Goal: Task Accomplishment & Management: Manage account settings

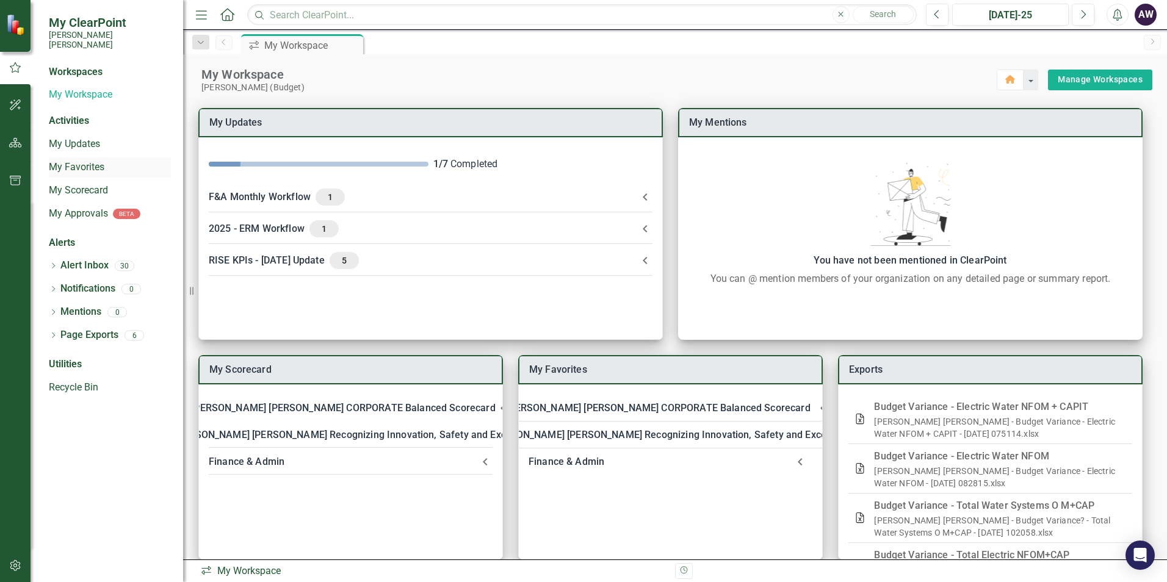
click at [79, 161] on link "My Favorites" at bounding box center [110, 168] width 122 height 14
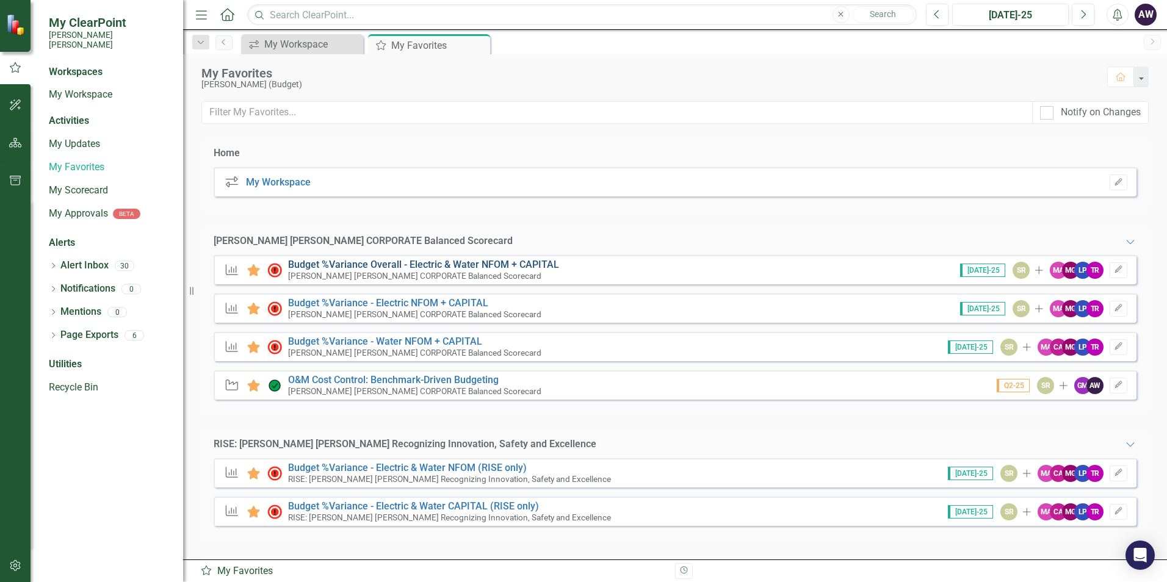
click at [432, 263] on link "Budget %Variance Overall - Electric & Water NFOM + CAPITAL" at bounding box center [423, 265] width 271 height 12
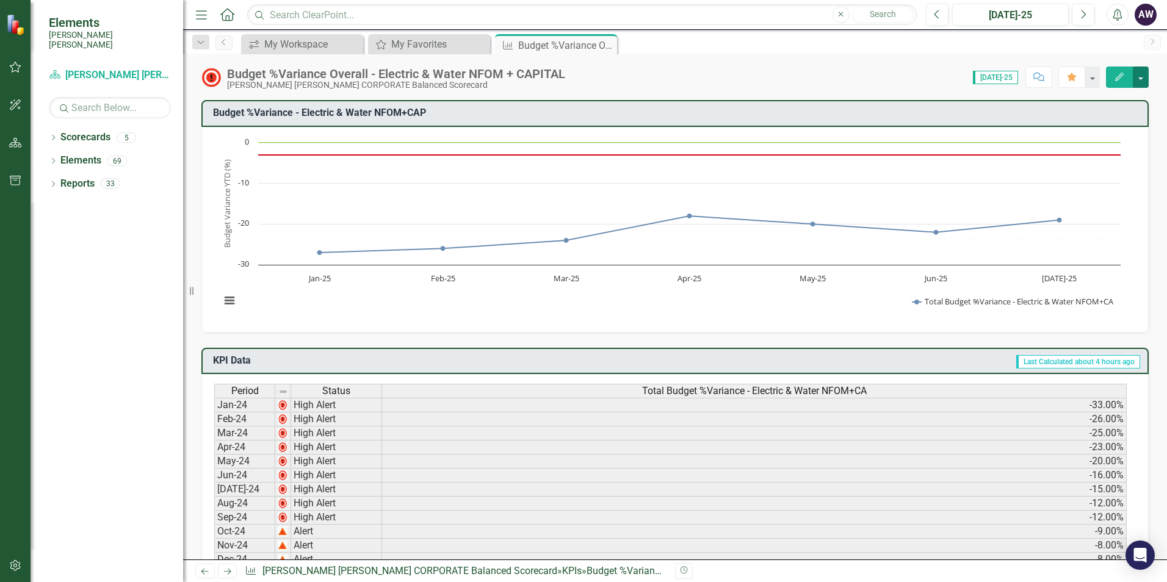
click at [1148, 81] on button "button" at bounding box center [1141, 77] width 16 height 21
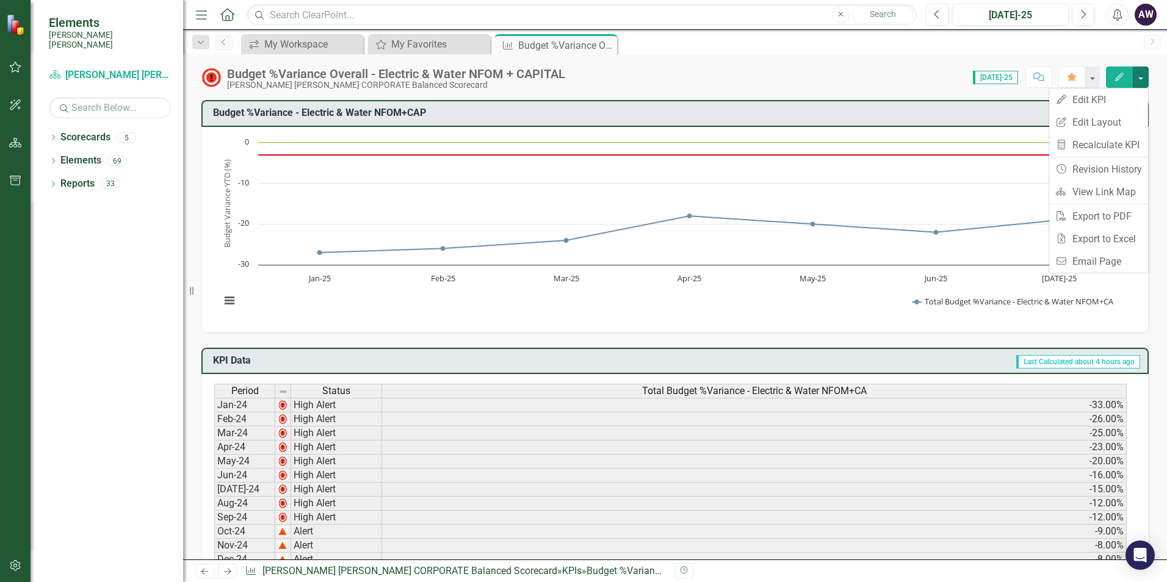
click at [894, 73] on div "Score: 0.00 [DATE]-25 Completed Comment Favorite Edit" at bounding box center [859, 77] width 577 height 21
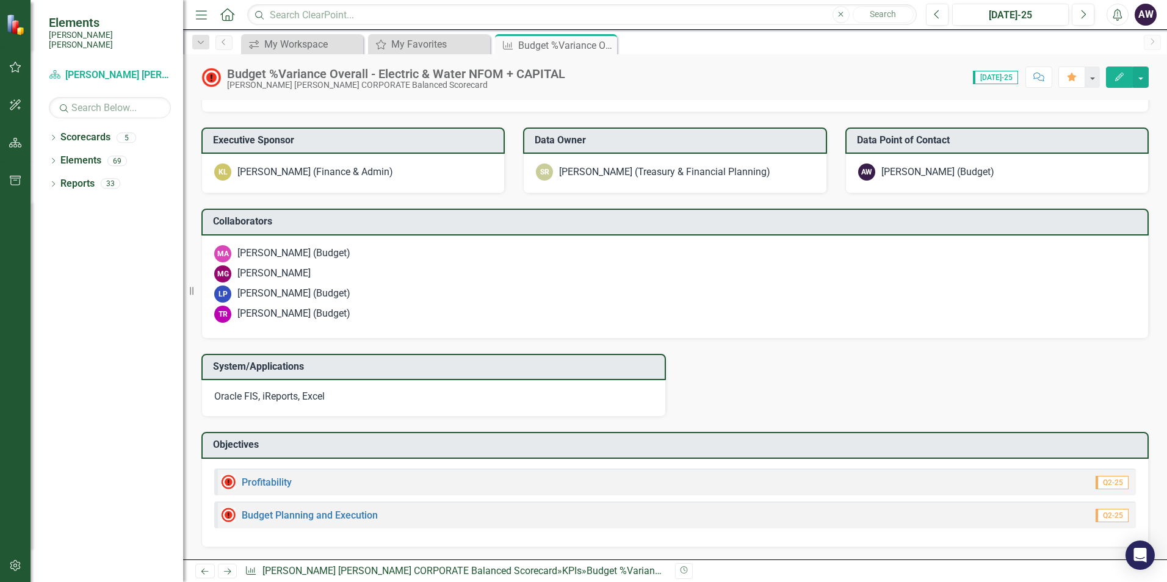
scroll to position [2202, 0]
click at [406, 46] on div "My Favorites" at bounding box center [431, 44] width 81 height 15
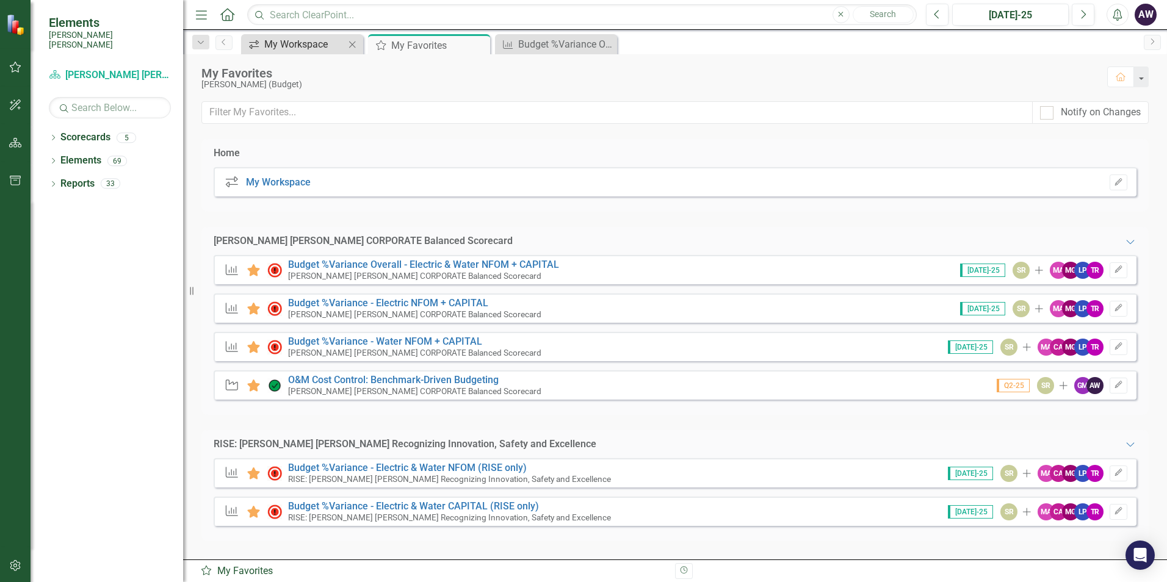
click at [279, 48] on div "My Workspace" at bounding box center [304, 44] width 81 height 15
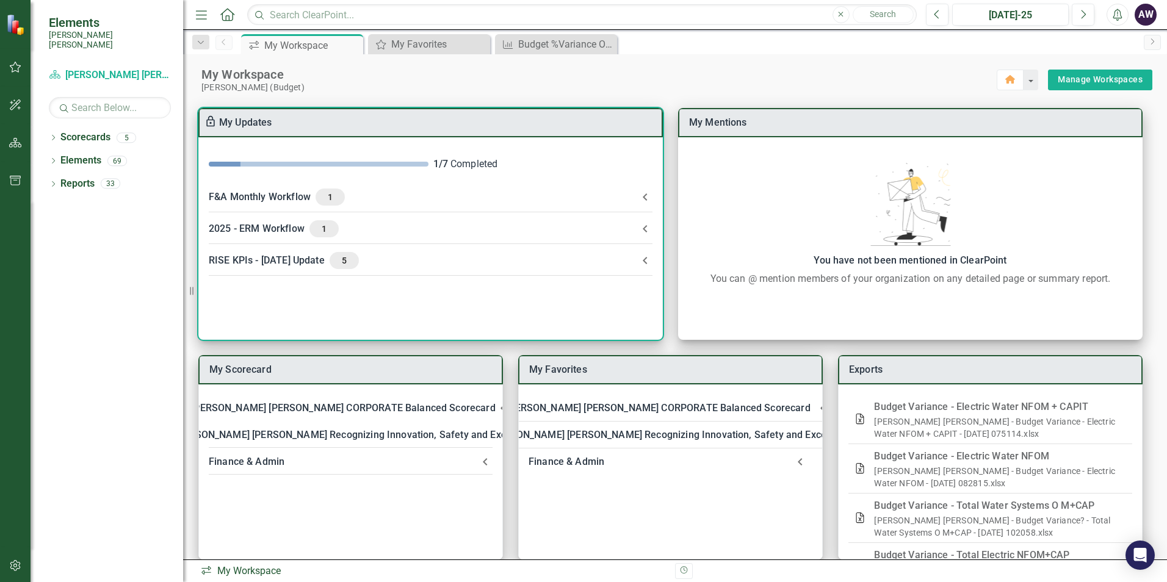
click at [641, 198] on icon at bounding box center [645, 197] width 15 height 15
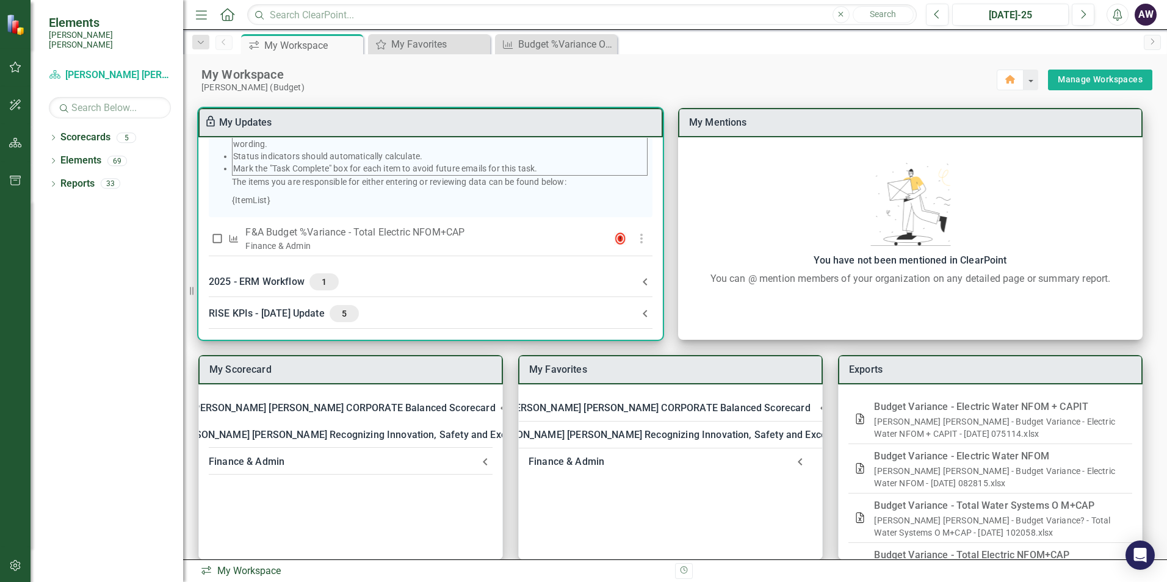
scroll to position [15, 0]
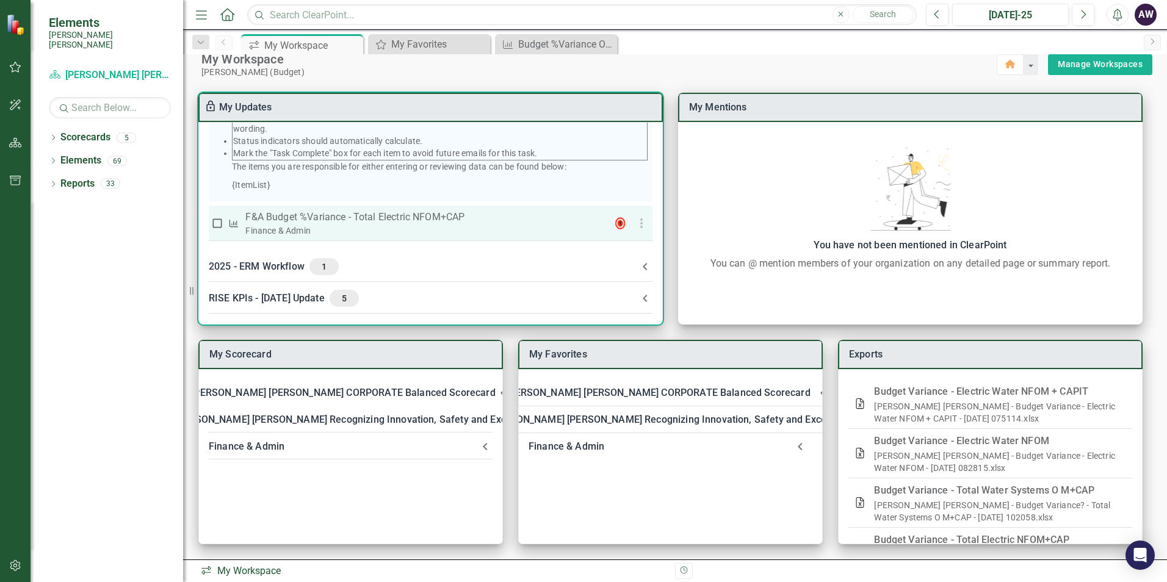
click at [220, 225] on input "checkbox" at bounding box center [217, 223] width 12 height 12
checkbox input "true"
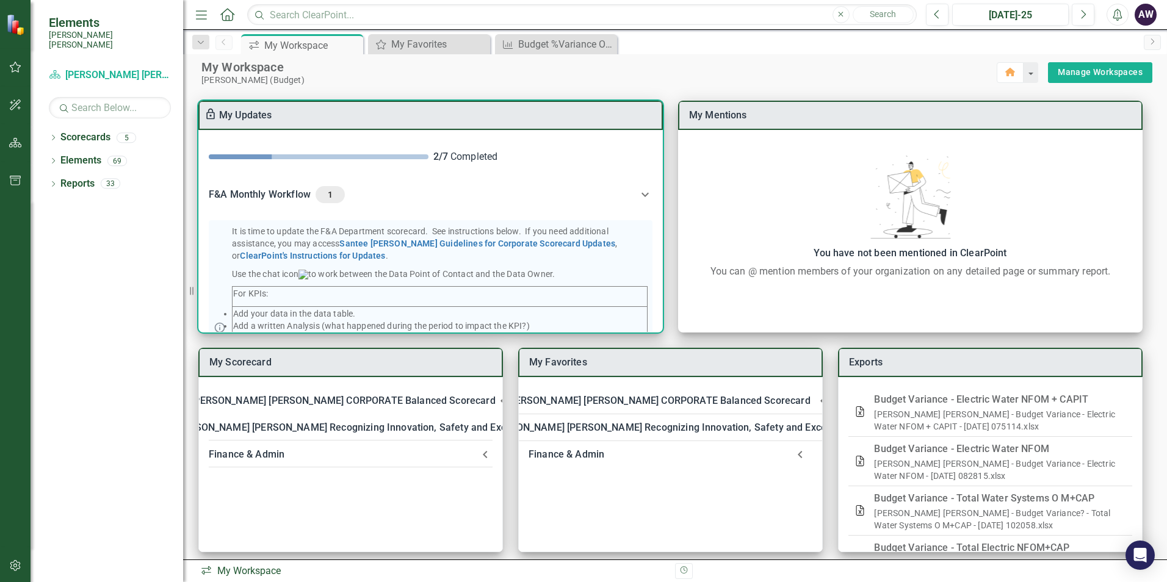
scroll to position [0, 0]
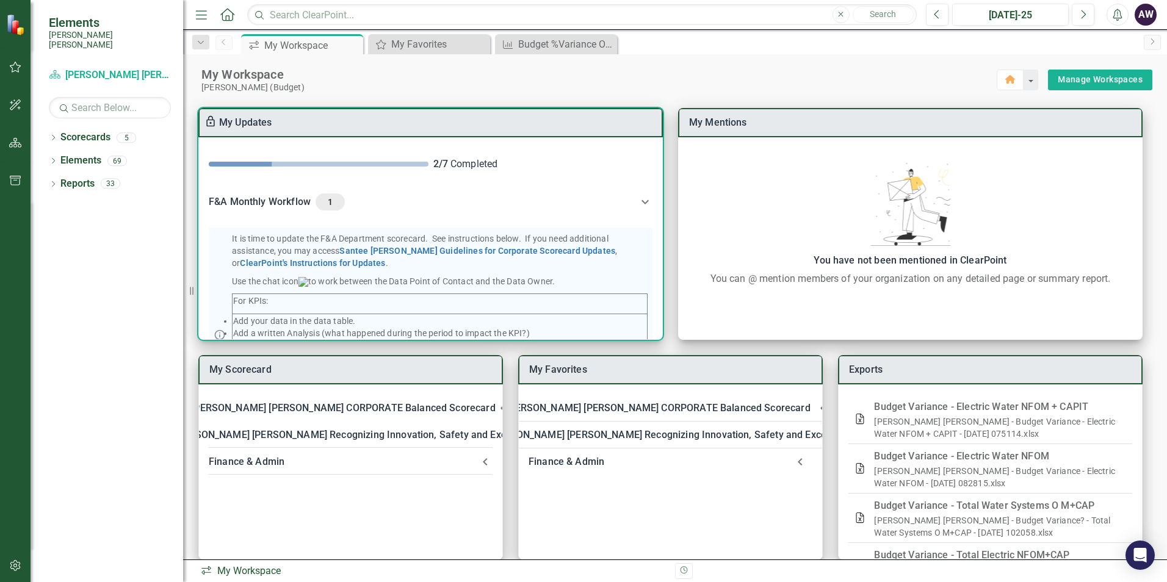
click at [639, 200] on icon at bounding box center [645, 202] width 15 height 15
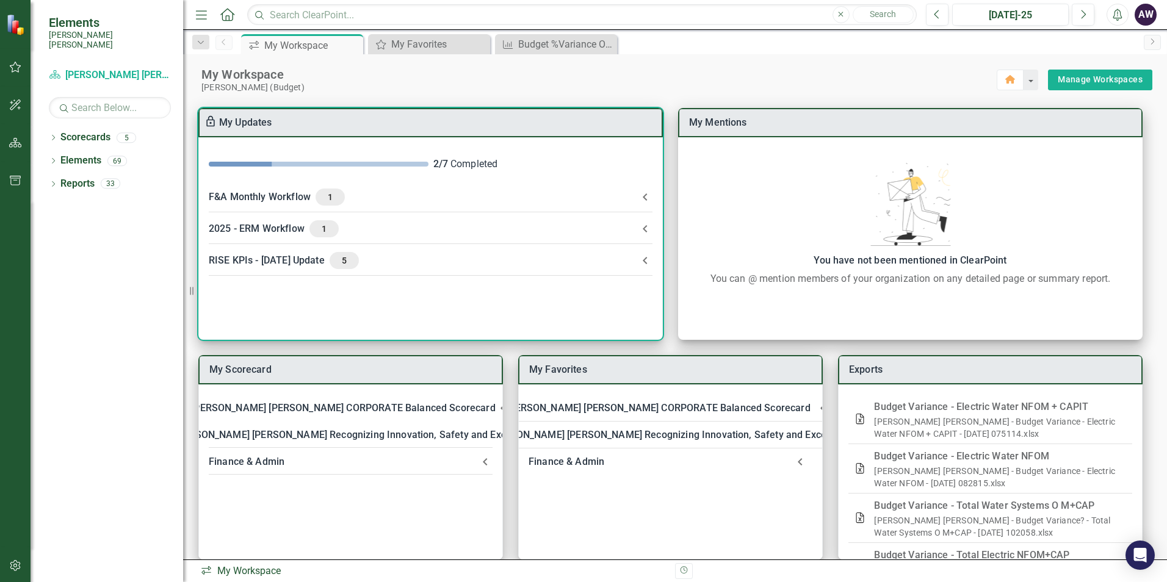
click at [645, 261] on icon at bounding box center [645, 260] width 15 height 15
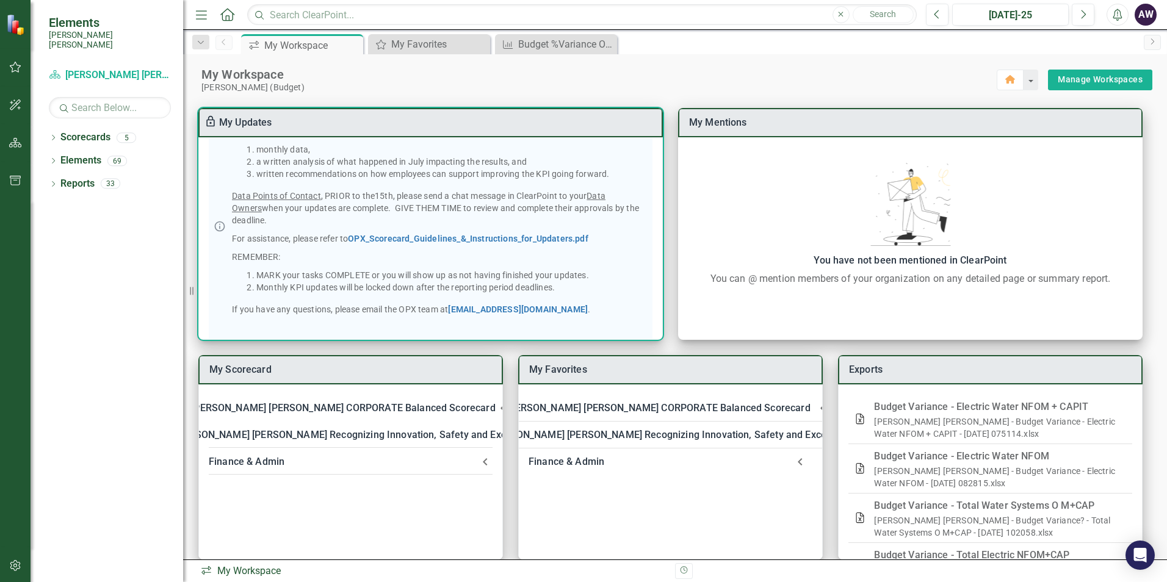
scroll to position [366, 0]
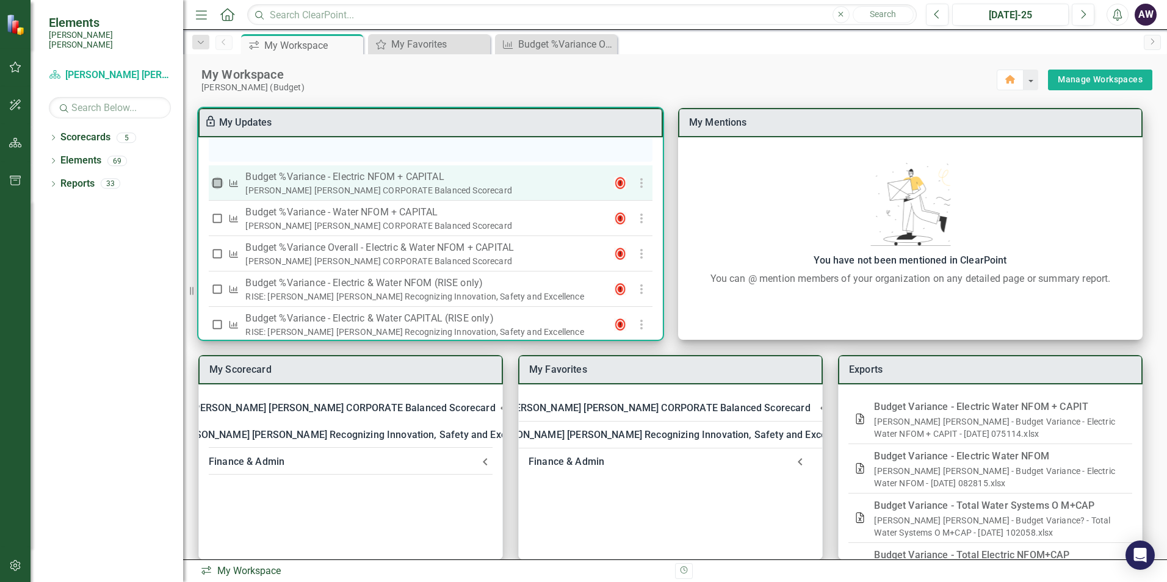
click at [218, 184] on input "checkbox" at bounding box center [217, 183] width 12 height 12
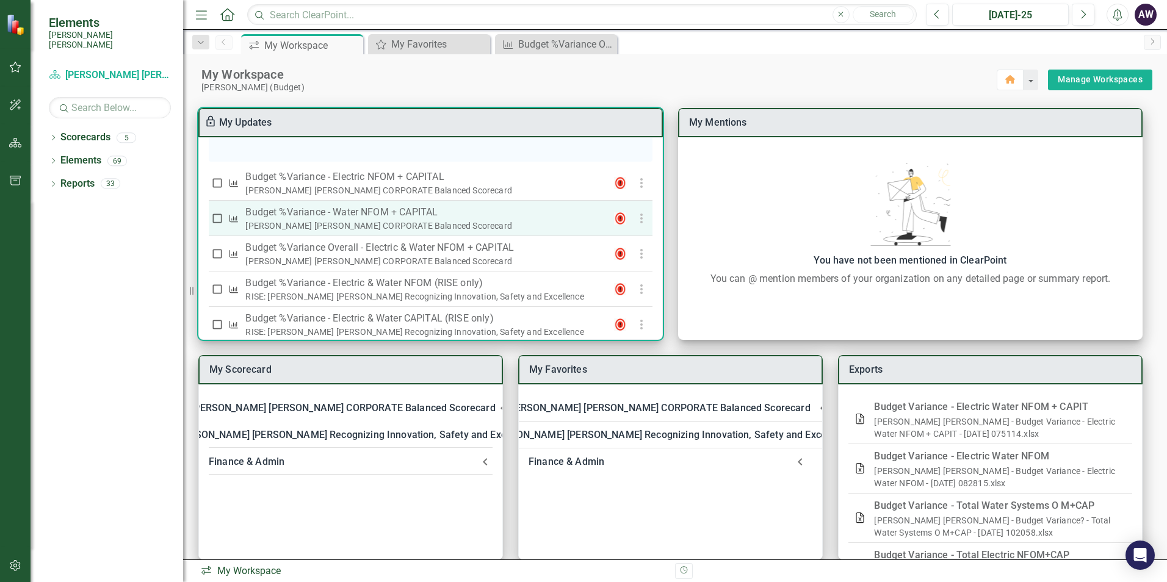
checkbox input "true"
click at [216, 222] on input "checkbox" at bounding box center [217, 218] width 12 height 12
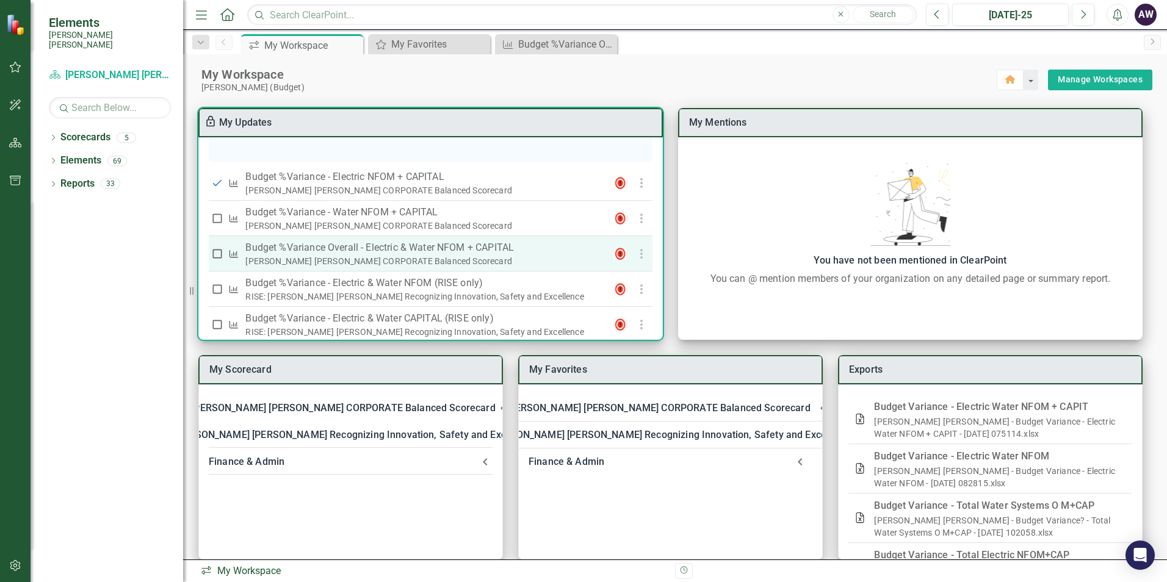
checkbox input "true"
click at [217, 256] on input "checkbox" at bounding box center [217, 254] width 12 height 12
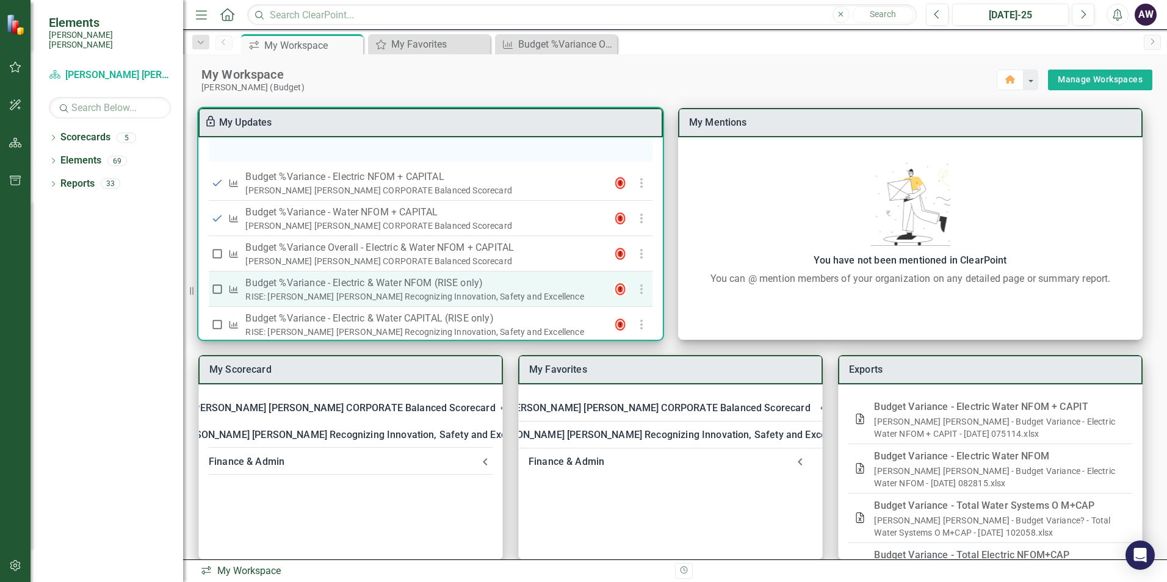
checkbox input "true"
click at [218, 288] on input "checkbox" at bounding box center [217, 289] width 12 height 12
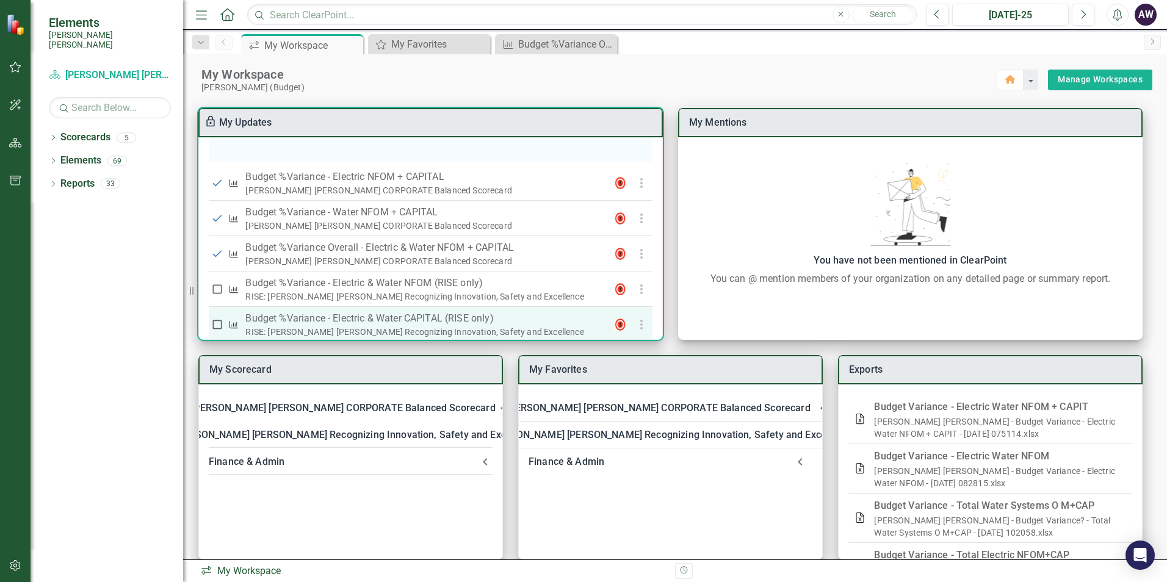
checkbox input "true"
click at [219, 325] on input "checkbox" at bounding box center [217, 325] width 12 height 12
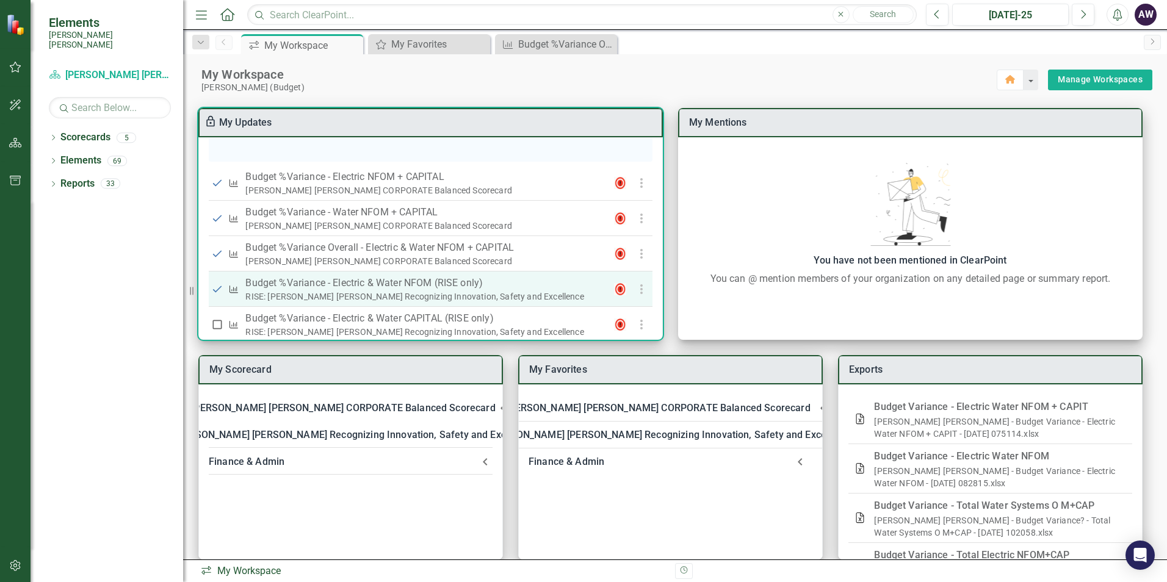
checkbox input "true"
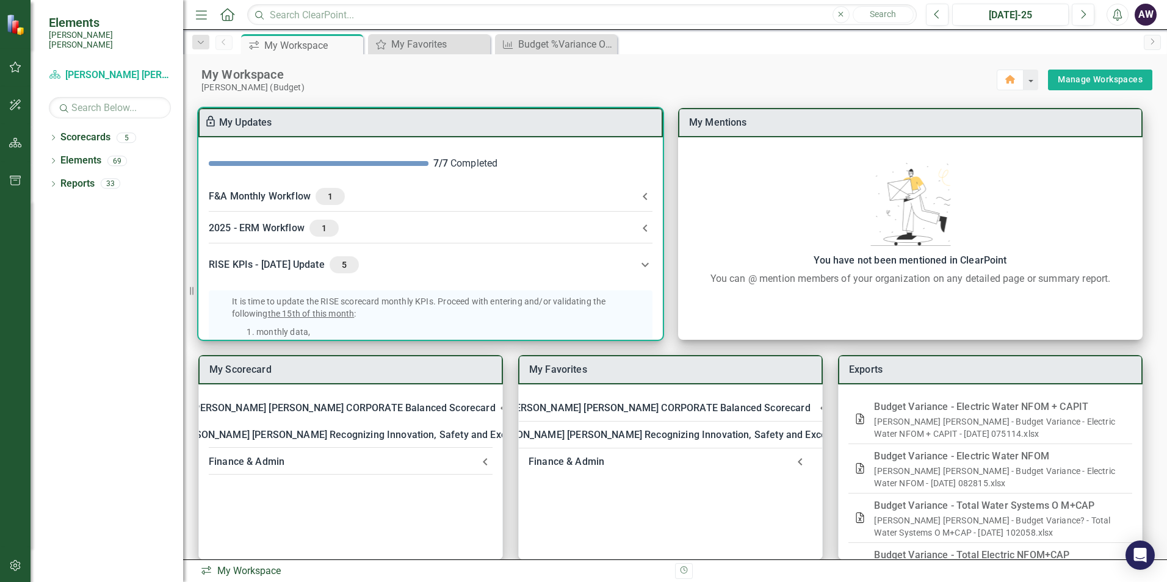
scroll to position [0, 0]
click at [641, 229] on icon at bounding box center [645, 229] width 15 height 15
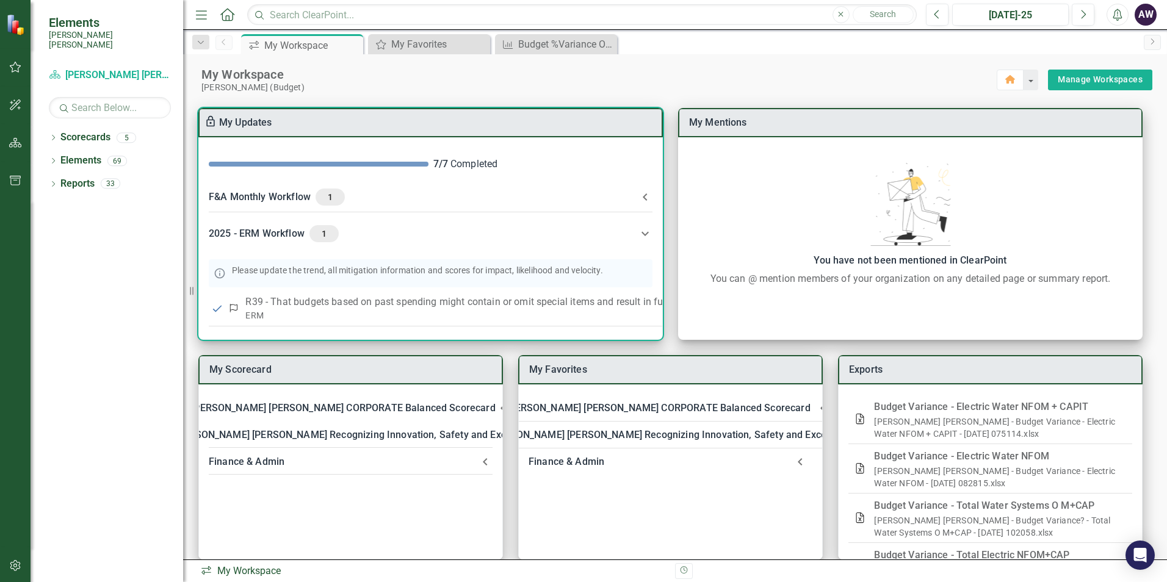
click at [645, 201] on icon at bounding box center [645, 197] width 15 height 15
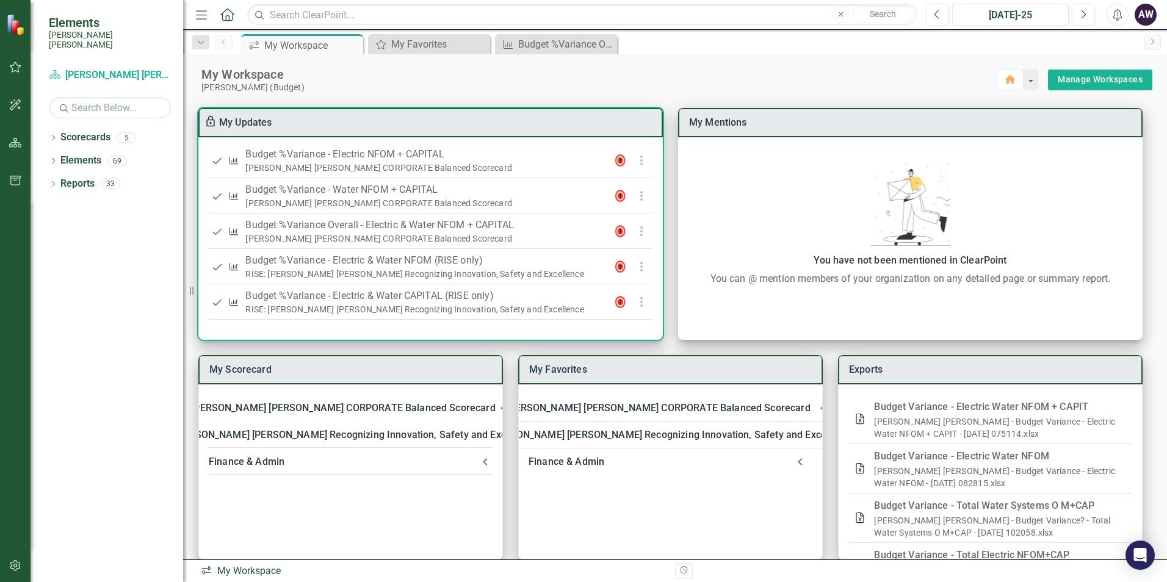
scroll to position [776, 0]
